Goal: Information Seeking & Learning: Compare options

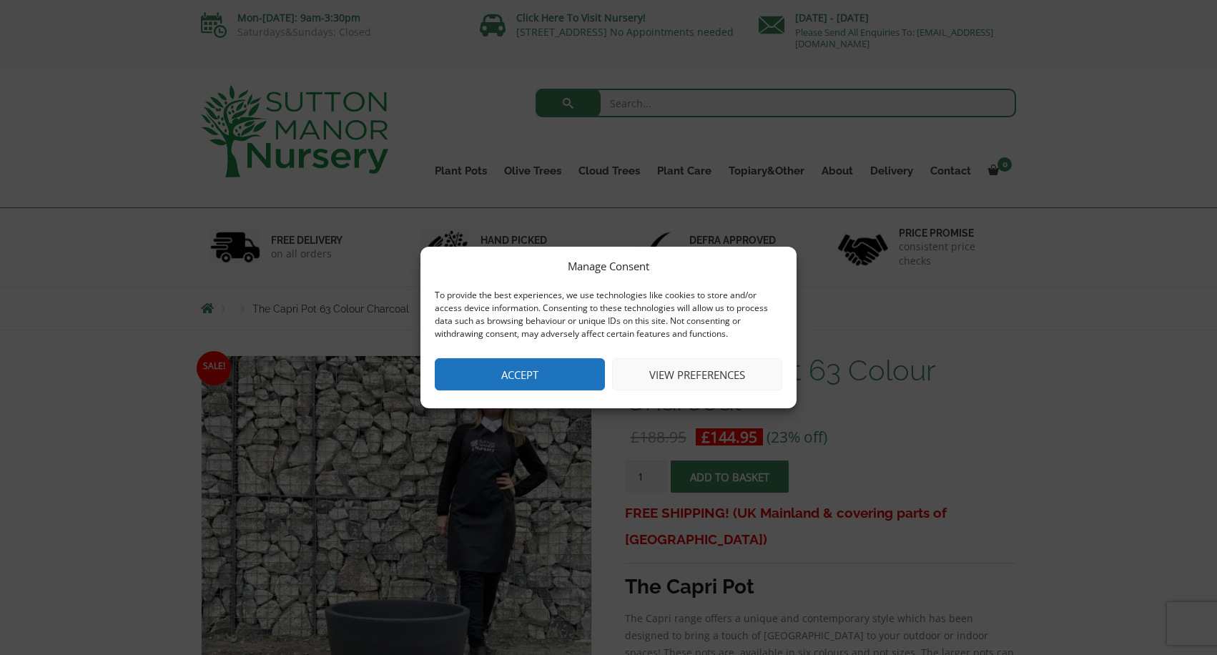
drag, startPoint x: 539, startPoint y: 367, endPoint x: 550, endPoint y: 365, distance: 10.9
click at [540, 366] on button "Accept" at bounding box center [520, 374] width 170 height 32
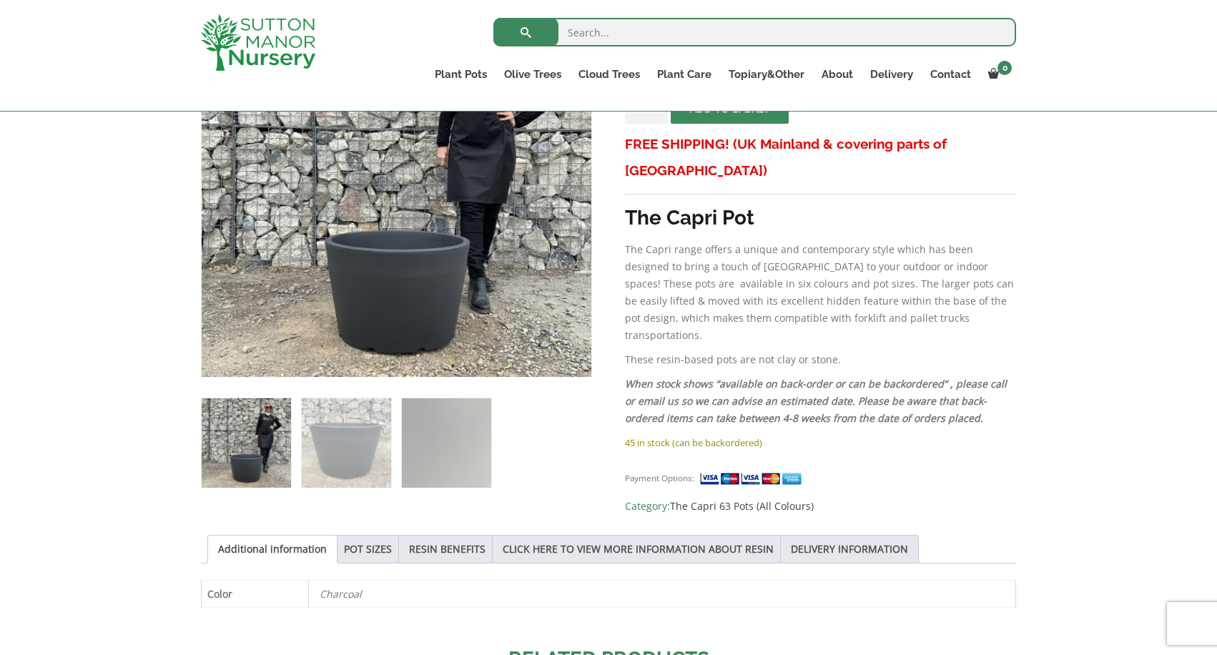
scroll to position [345, 0]
click at [433, 435] on img at bounding box center [446, 442] width 89 height 89
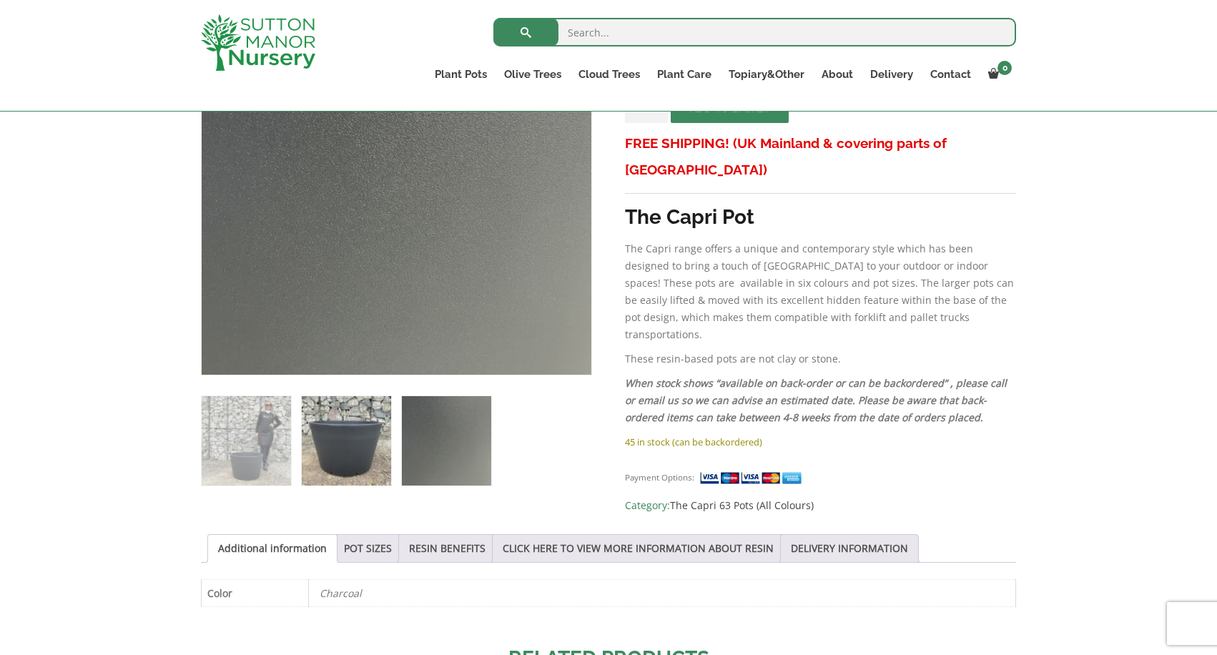
click at [360, 453] on img at bounding box center [346, 440] width 89 height 89
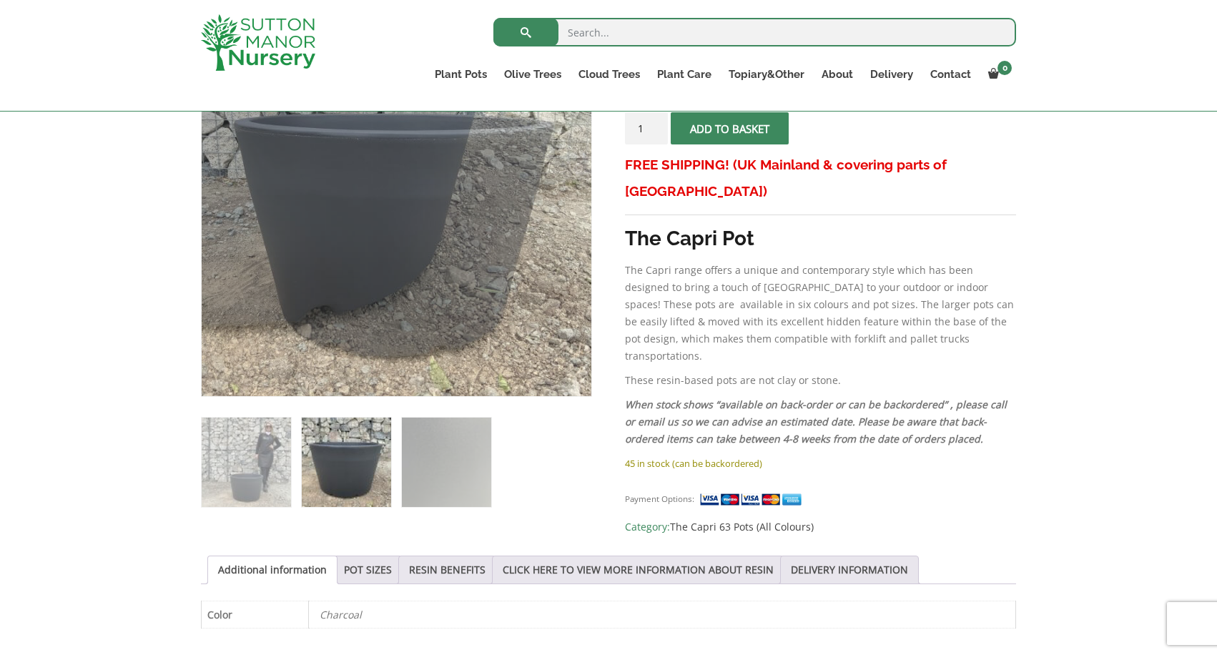
scroll to position [323, 0]
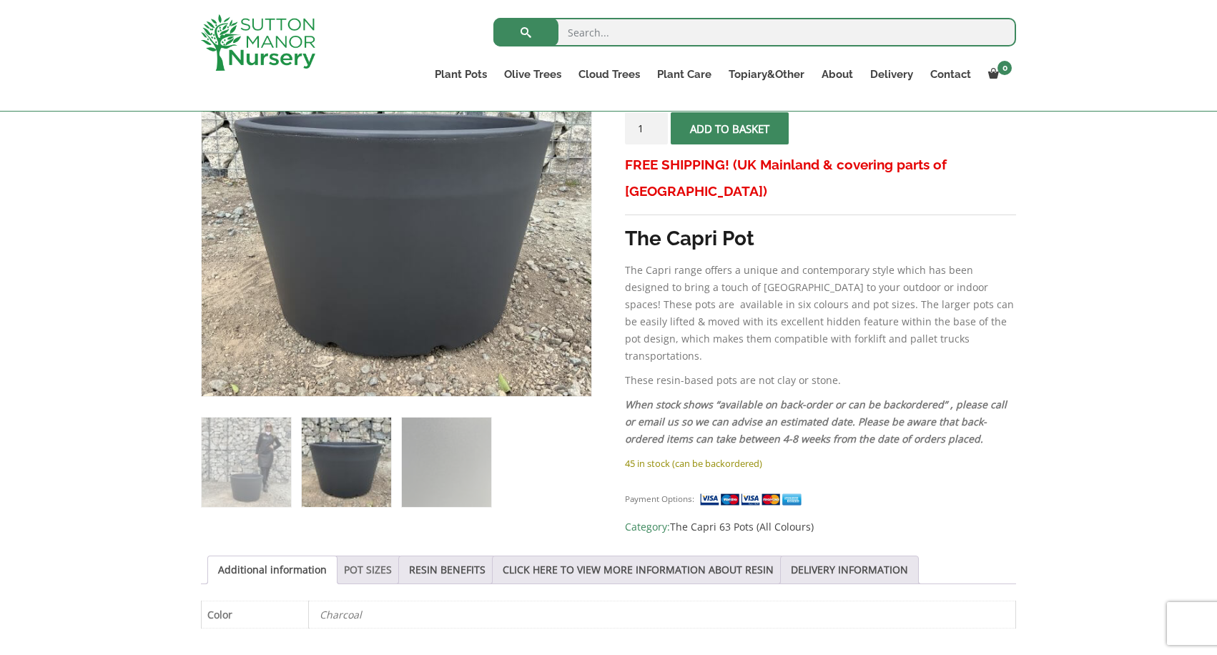
click at [378, 561] on link "POT SIZES" at bounding box center [368, 569] width 48 height 27
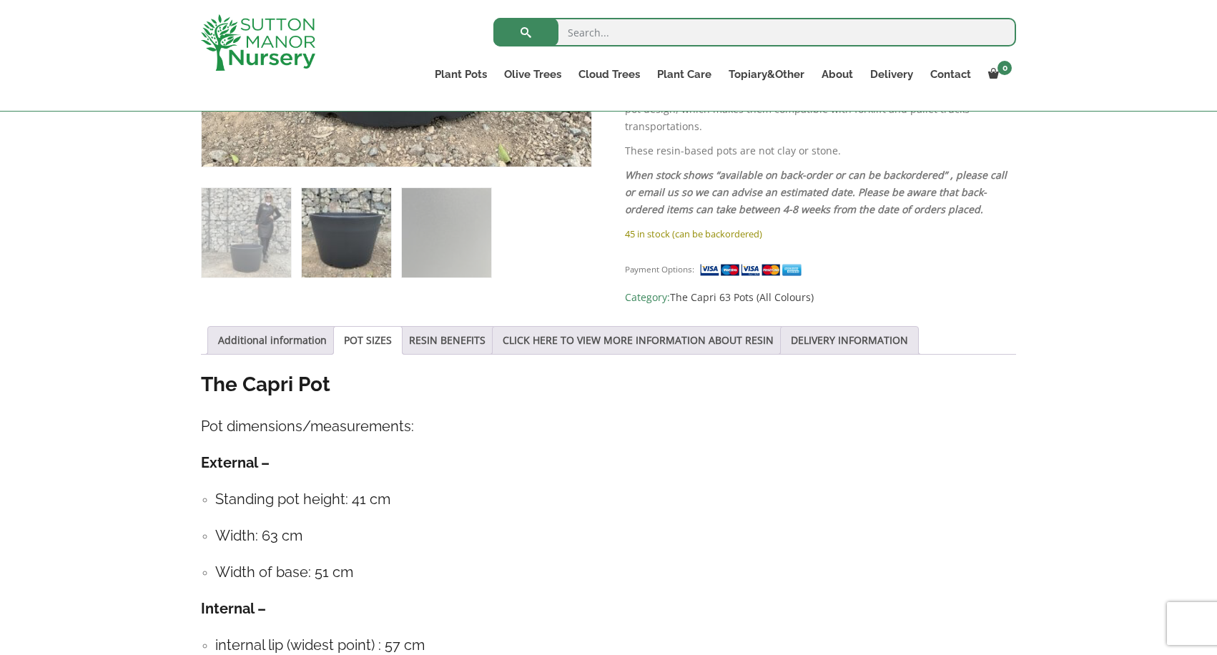
scroll to position [591, 0]
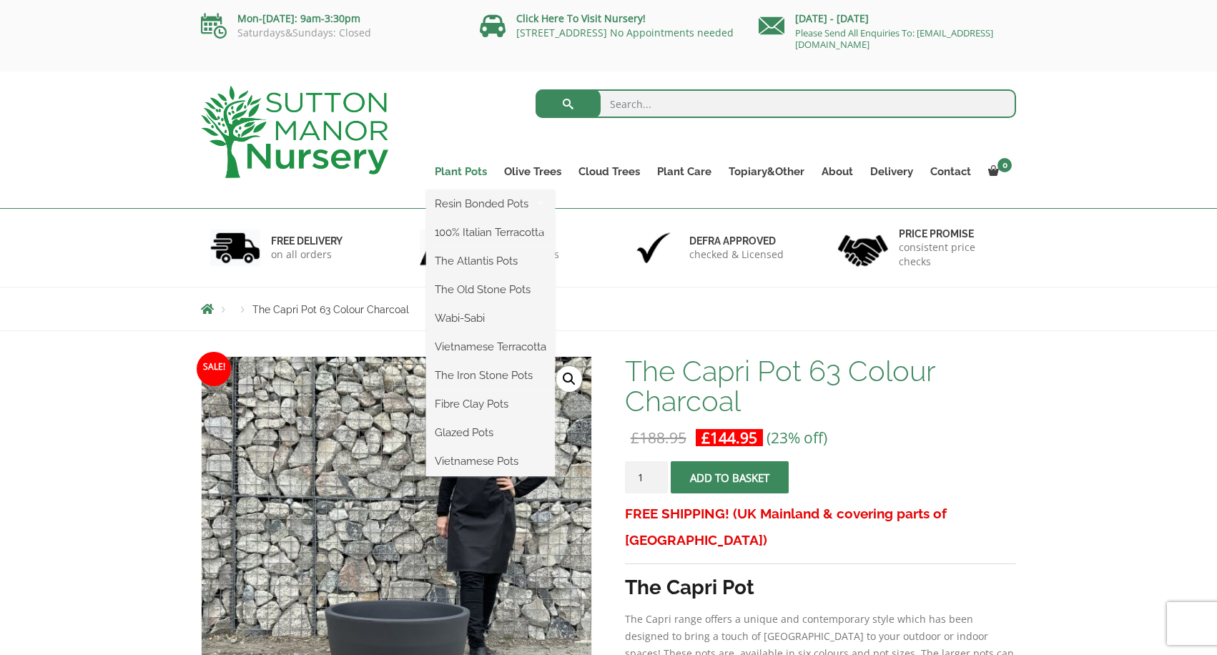
click at [470, 167] on link "Plant Pots" at bounding box center [460, 172] width 69 height 20
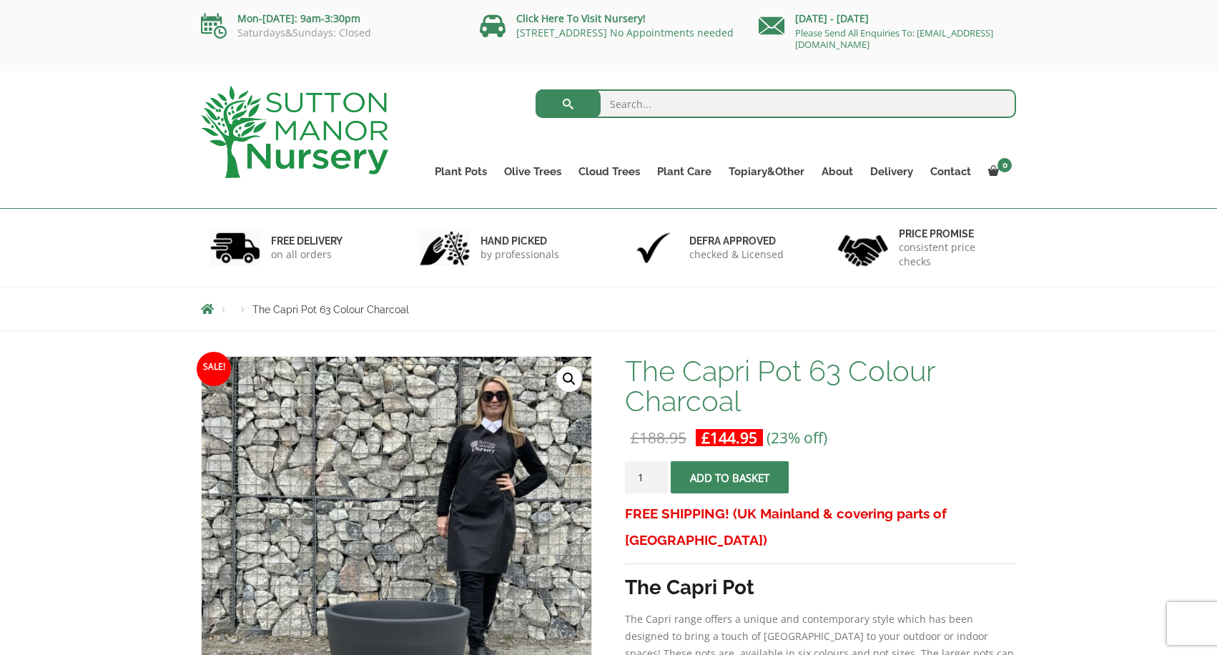
click at [684, 109] on input "search" at bounding box center [776, 103] width 481 height 29
type input "pot"
click at [568, 104] on button "submit" at bounding box center [568, 103] width 65 height 29
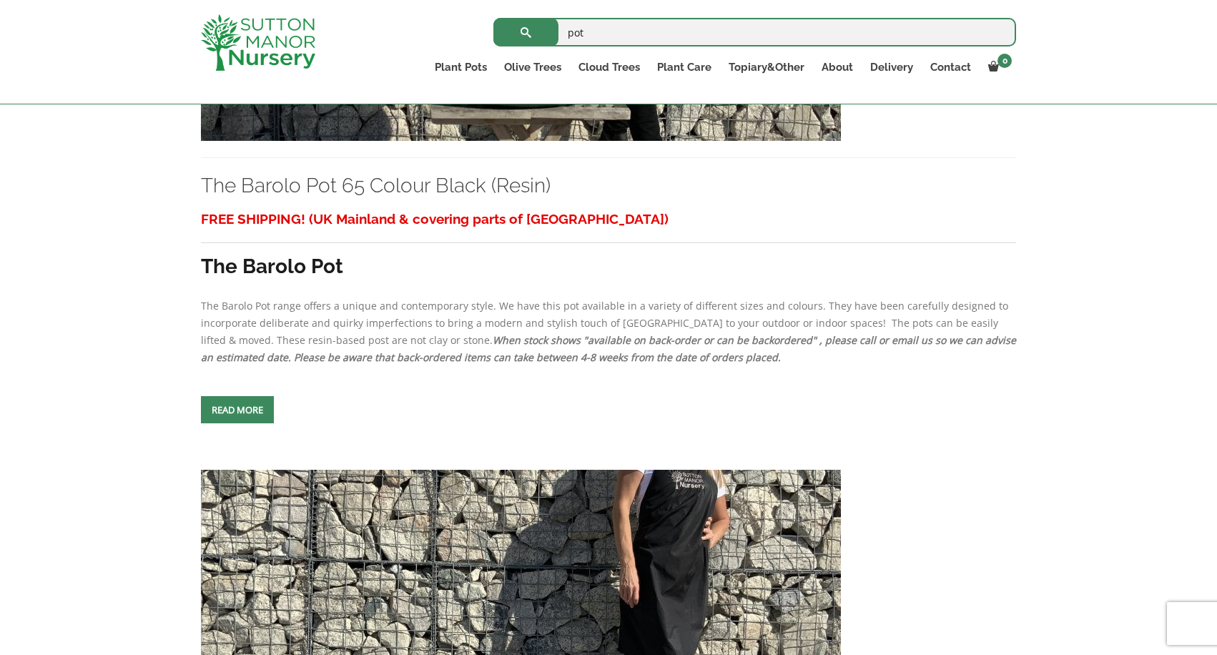
scroll to position [1219, 0]
click at [237, 410] on span at bounding box center [237, 410] width 0 height 0
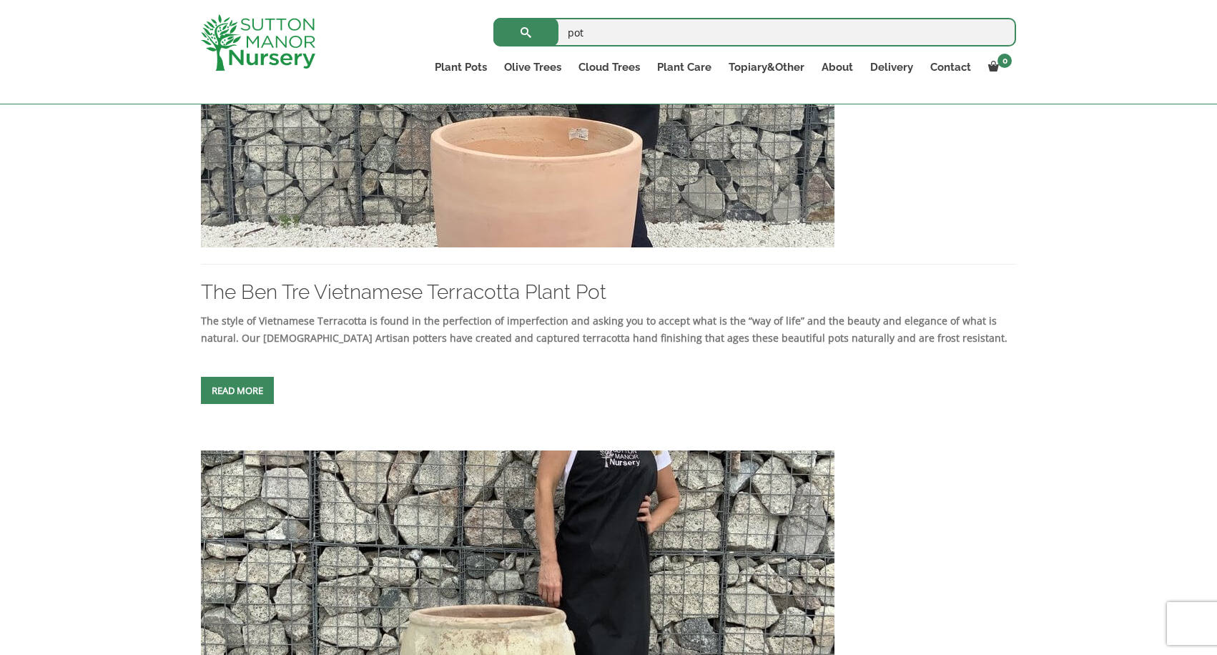
scroll to position [5344, 0]
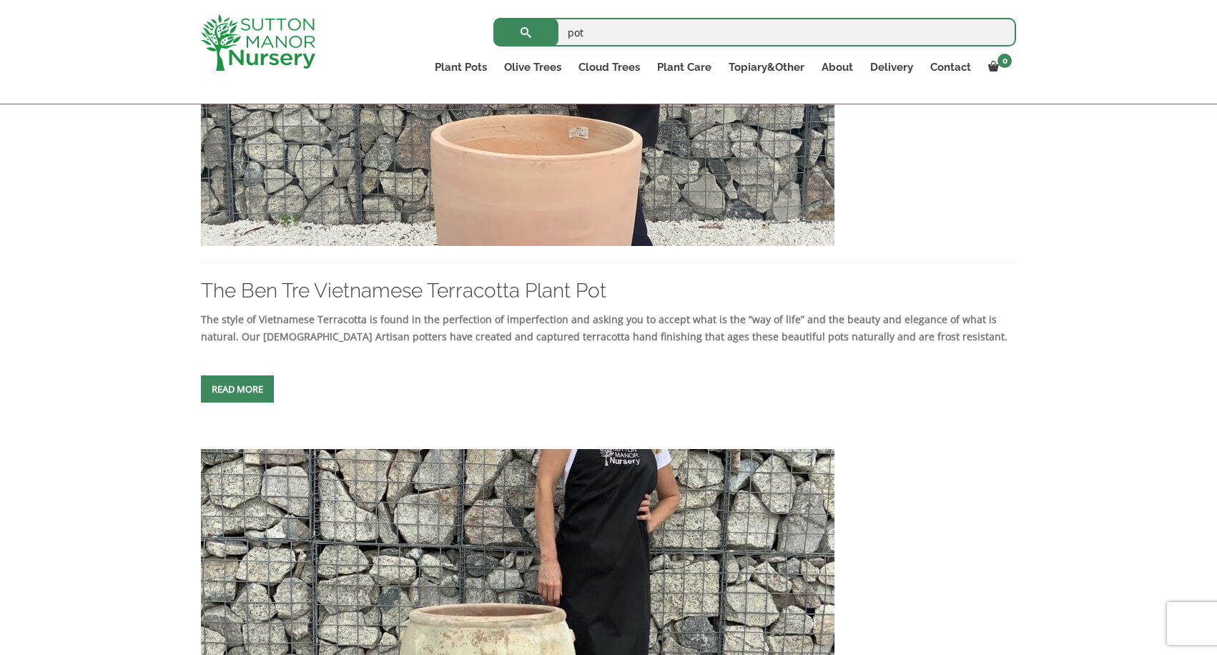
click at [241, 403] on link "Read more" at bounding box center [237, 388] width 73 height 27
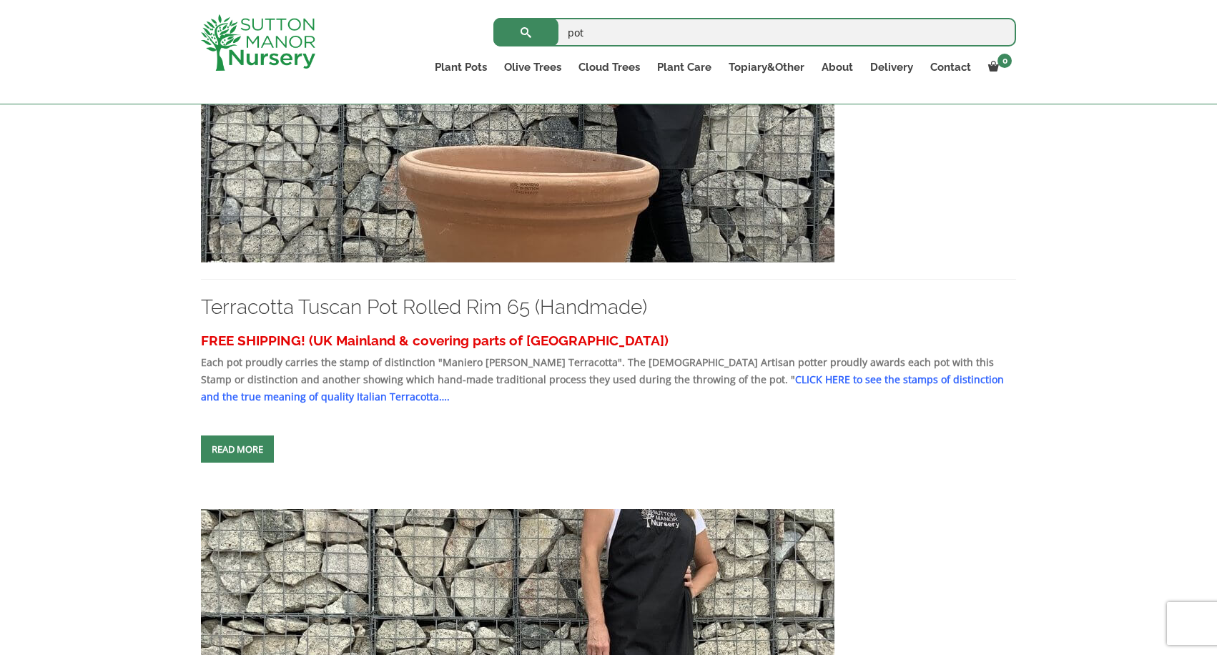
scroll to position [4249, 0]
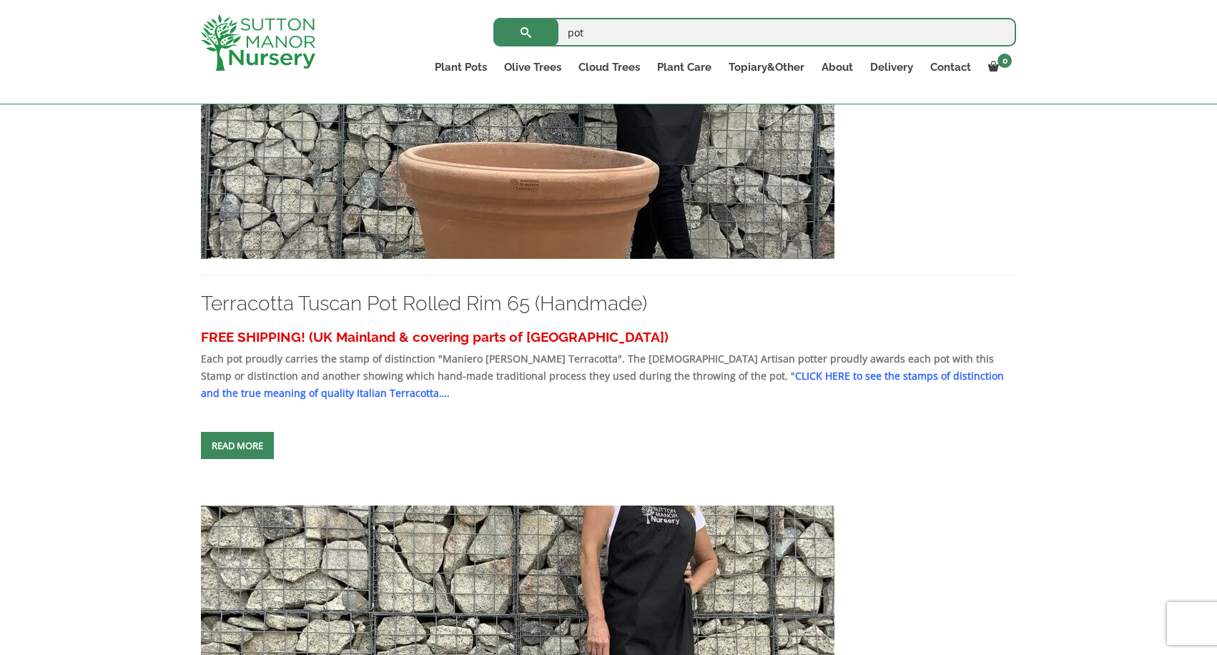
click at [538, 259] on img at bounding box center [517, 104] width 633 height 307
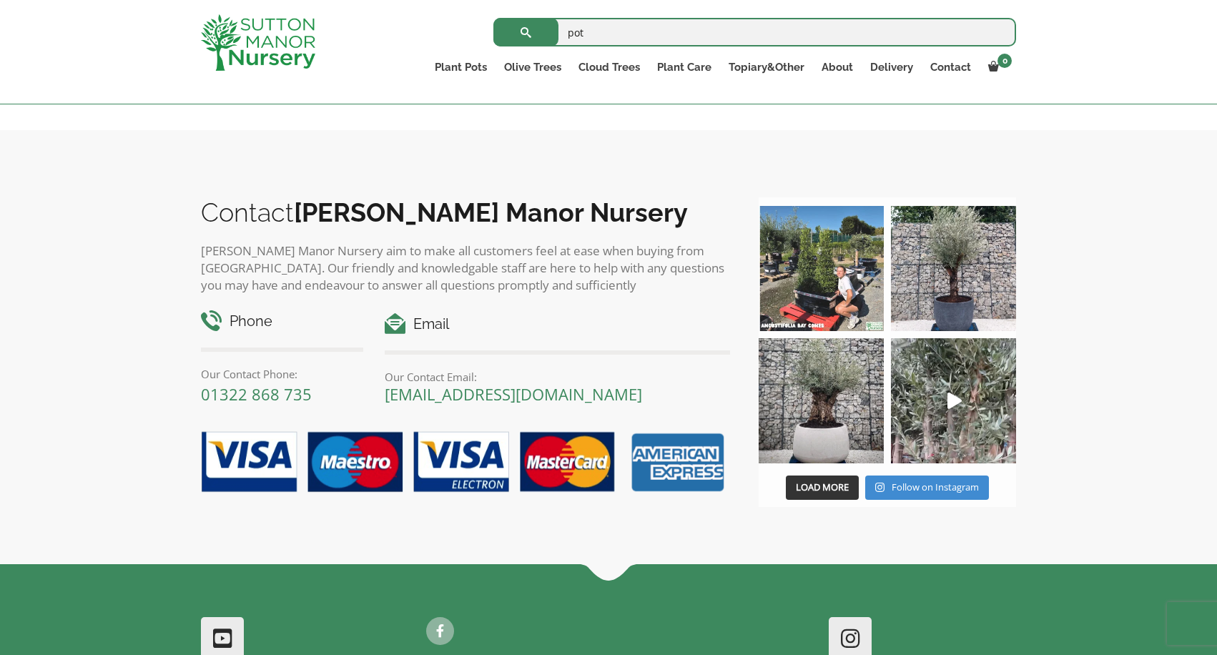
scroll to position [6244, 0]
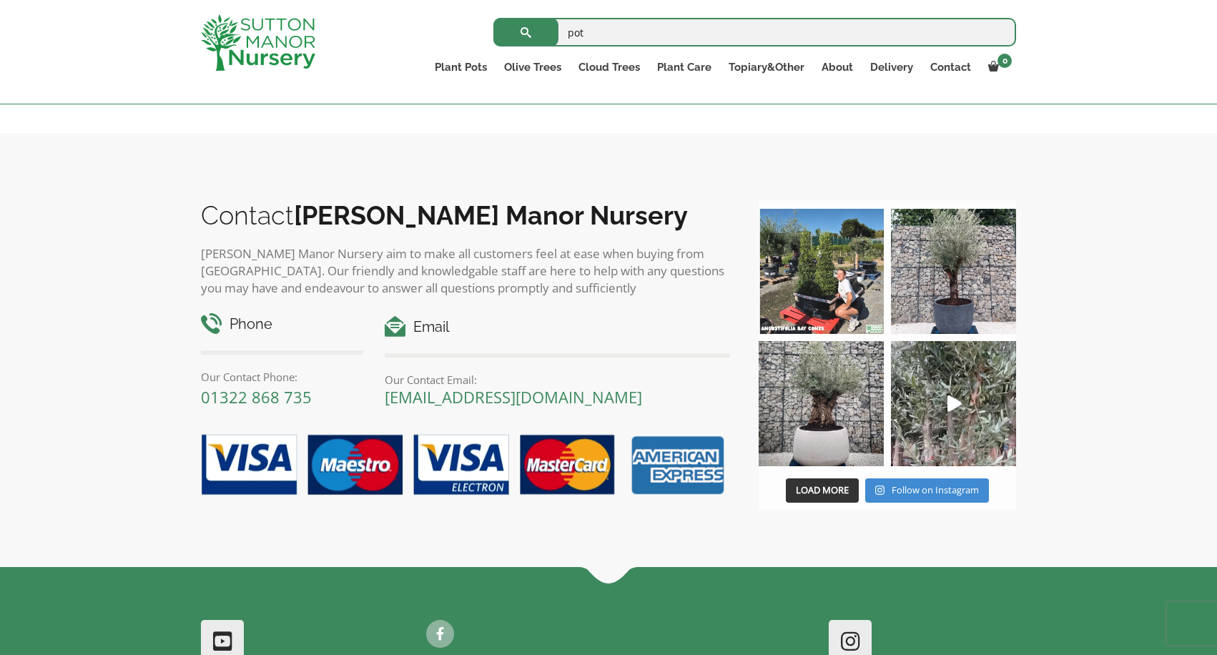
click at [237, 97] on link "2" at bounding box center [238, 85] width 25 height 24
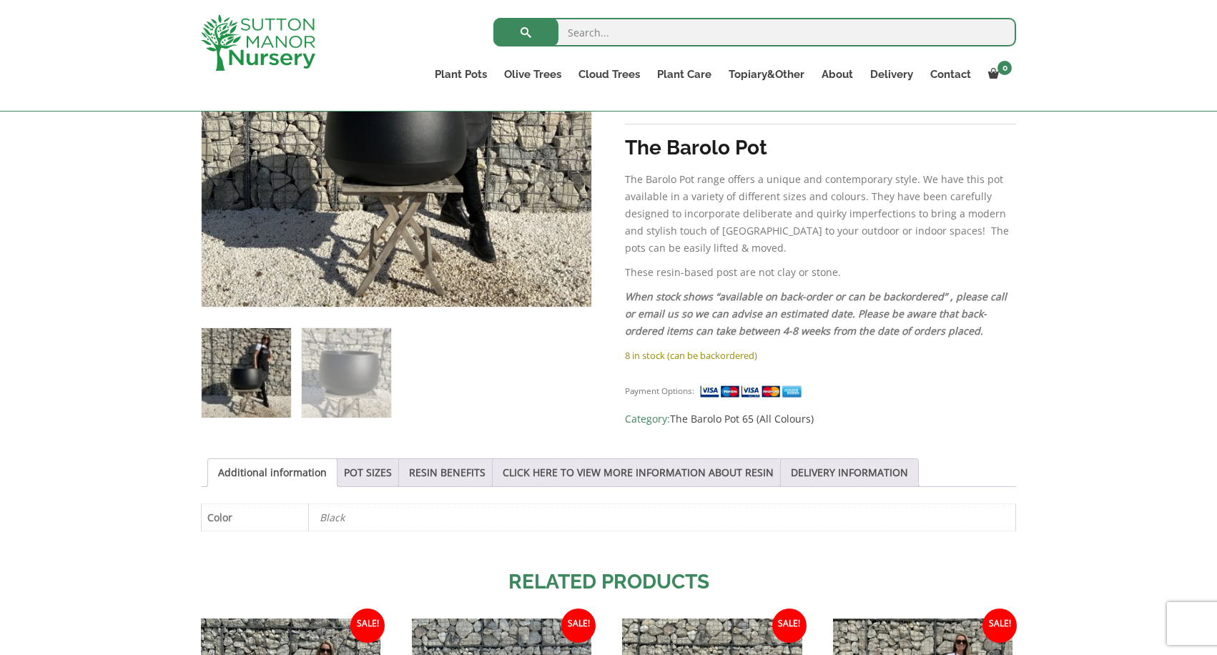
scroll to position [430, 0]
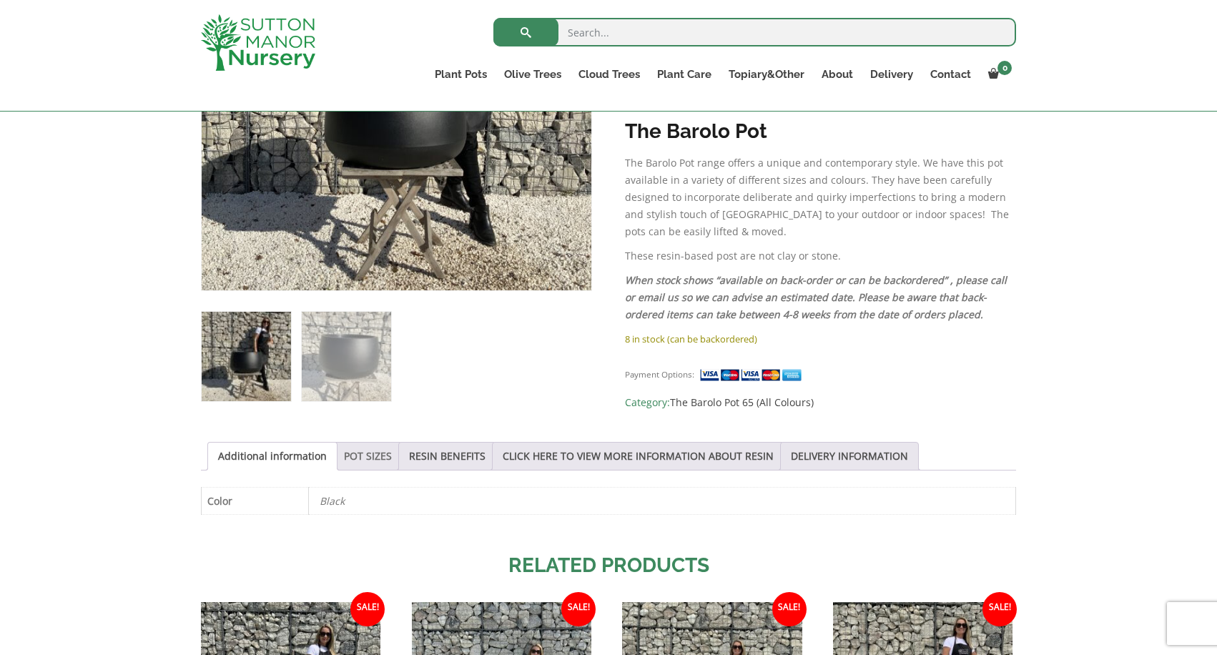
drag, startPoint x: 355, startPoint y: 456, endPoint x: 365, endPoint y: 453, distance: 11.1
click at [355, 456] on link "POT SIZES" at bounding box center [368, 456] width 48 height 27
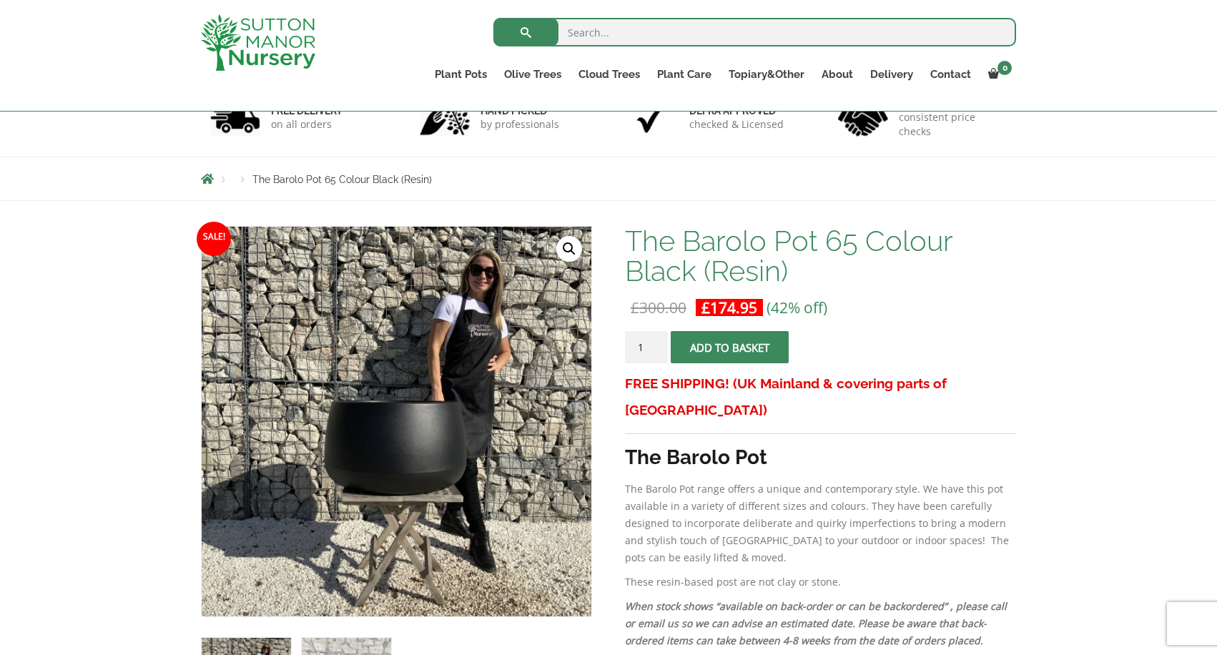
scroll to position [98, 0]
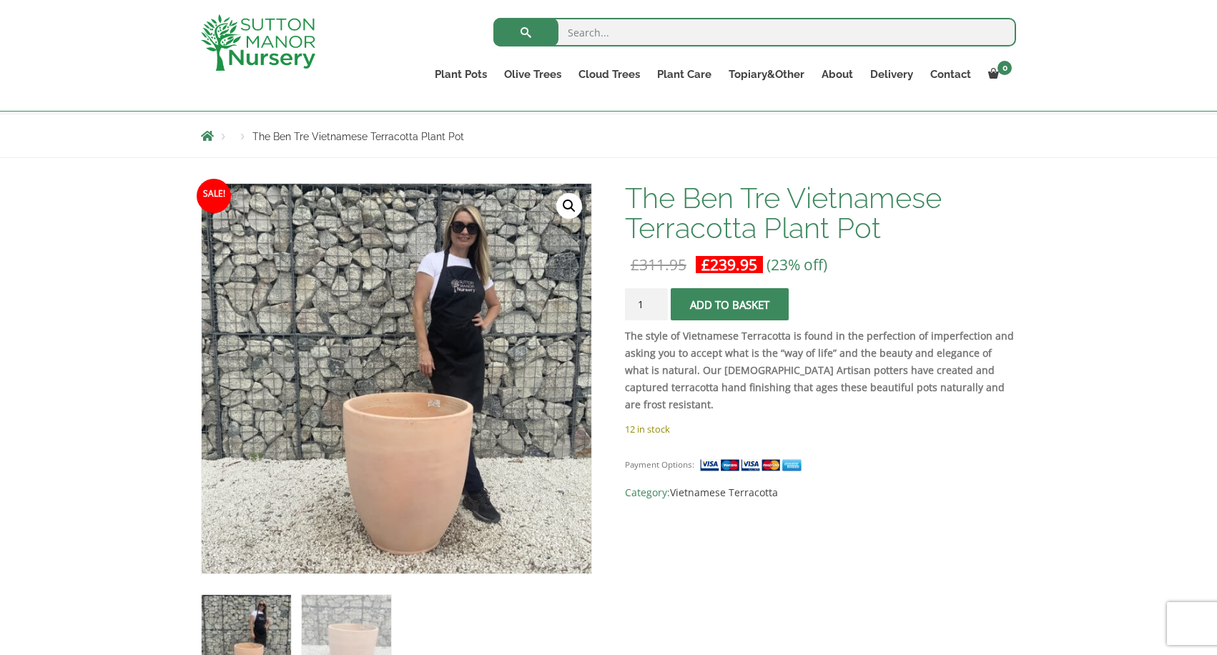
scroll to position [187, 0]
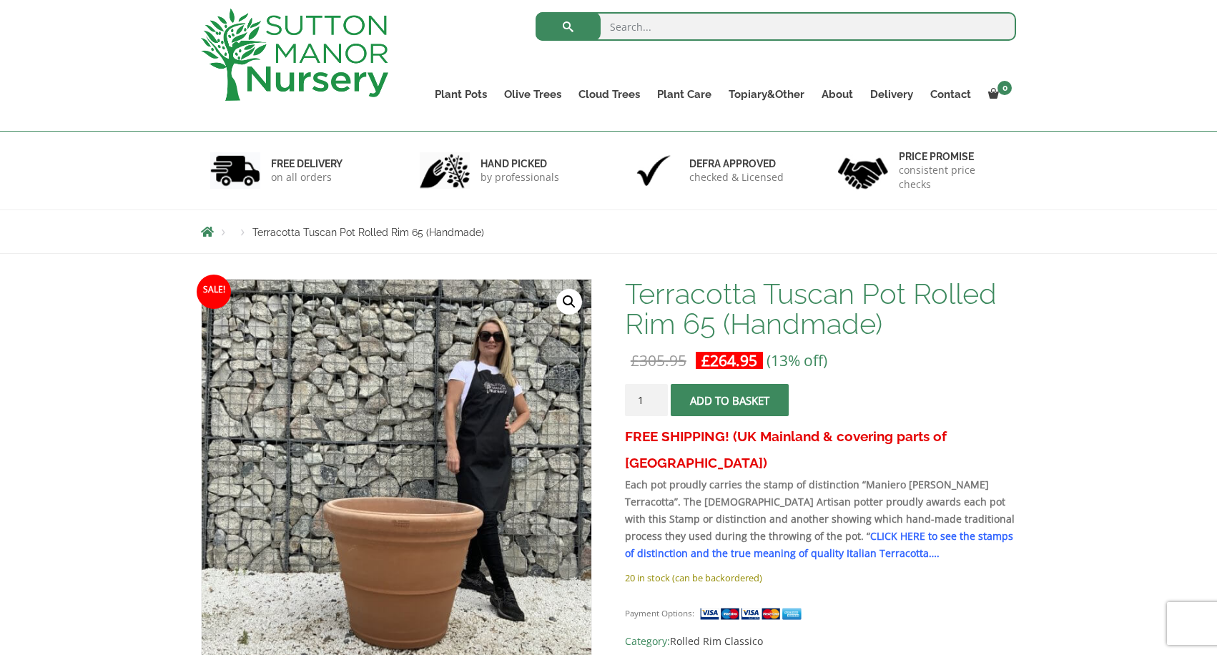
scroll to position [79, 0]
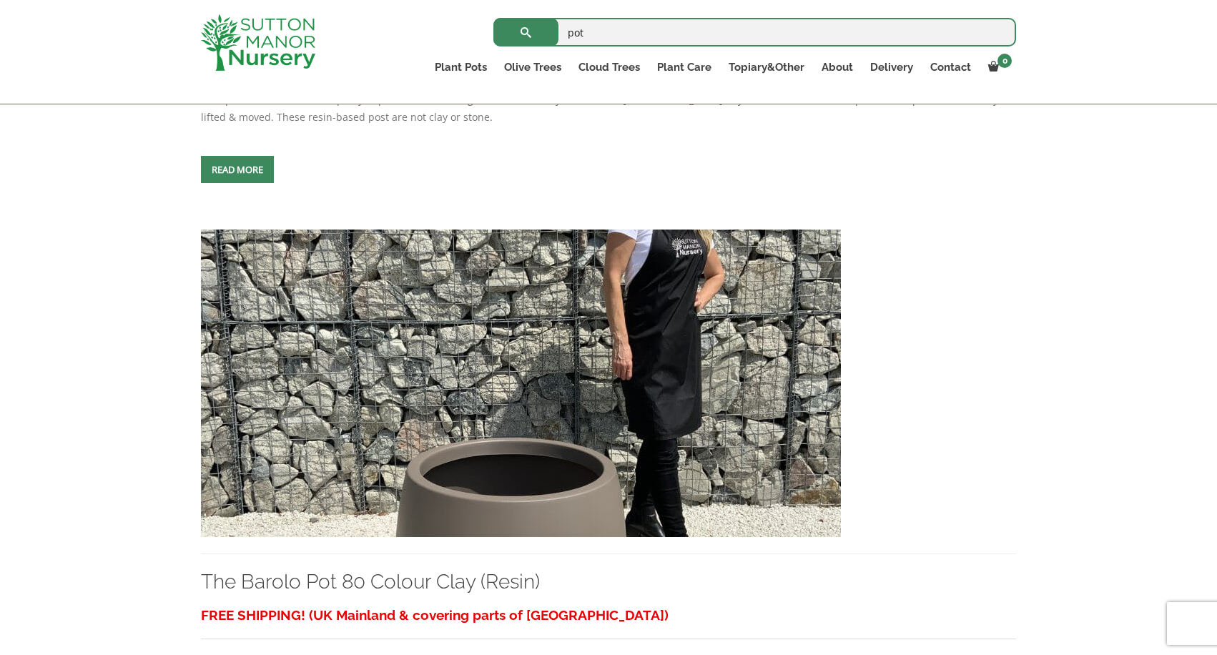
scroll to position [3113, 0]
